Goal: Information Seeking & Learning: Check status

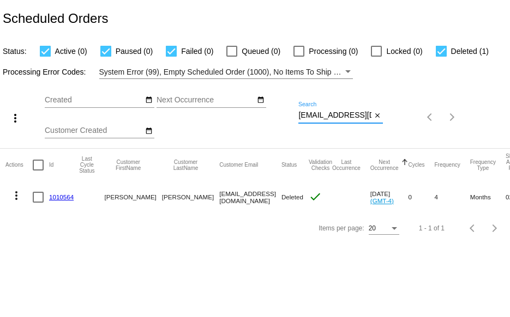
scroll to position [0, 25]
drag, startPoint x: 298, startPoint y: 116, endPoint x: 390, endPoint y: 117, distance: 91.6
click at [390, 117] on div "more_vert Sep Jan Feb Mar [DATE]" at bounding box center [255, 113] width 510 height 69
paste input "[EMAIL_ADDRESS]"
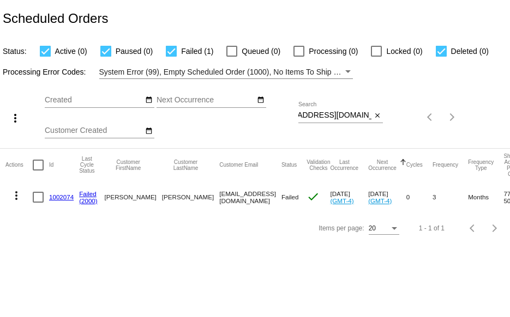
scroll to position [0, 0]
drag, startPoint x: 298, startPoint y: 114, endPoint x: 316, endPoint y: 119, distance: 19.3
click at [314, 122] on div "more_vert Sep Jan Feb Mar [DATE]" at bounding box center [255, 113] width 510 height 69
click at [313, 111] on input "[EMAIL_ADDRESS][DOMAIN_NAME]" at bounding box center [334, 115] width 73 height 9
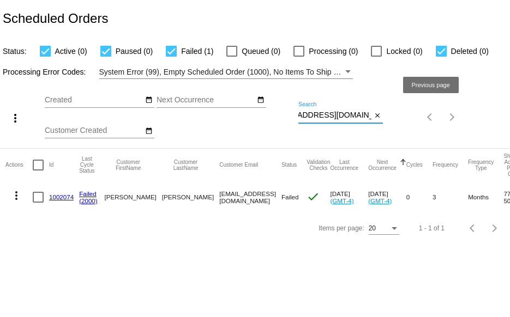
click at [432, 119] on div "more_vert Sep Jan Feb Mar [DATE]" at bounding box center [255, 113] width 510 height 69
paste input "[EMAIL_ADDRESS][DOMAIN_NAME]"
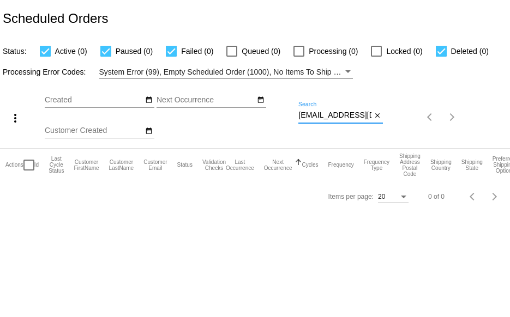
type input "[EMAIL_ADDRESS][DOMAIN_NAME]"
